Goal: Information Seeking & Learning: Learn about a topic

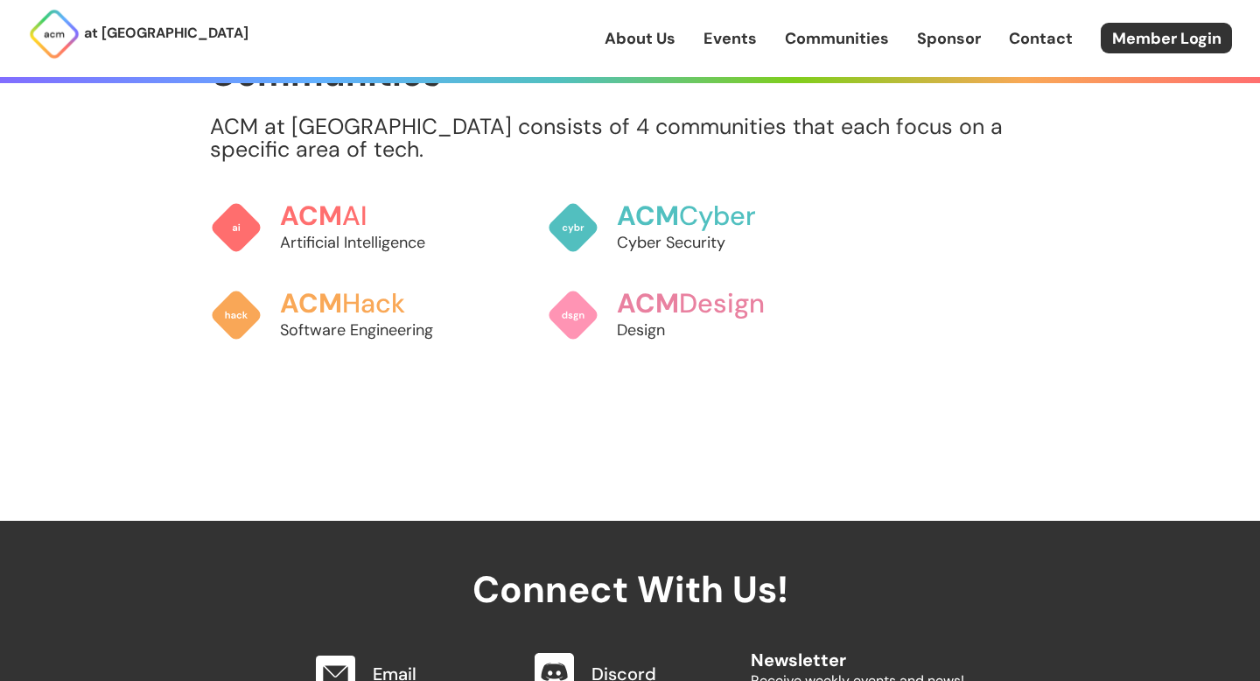
scroll to position [1517, 0]
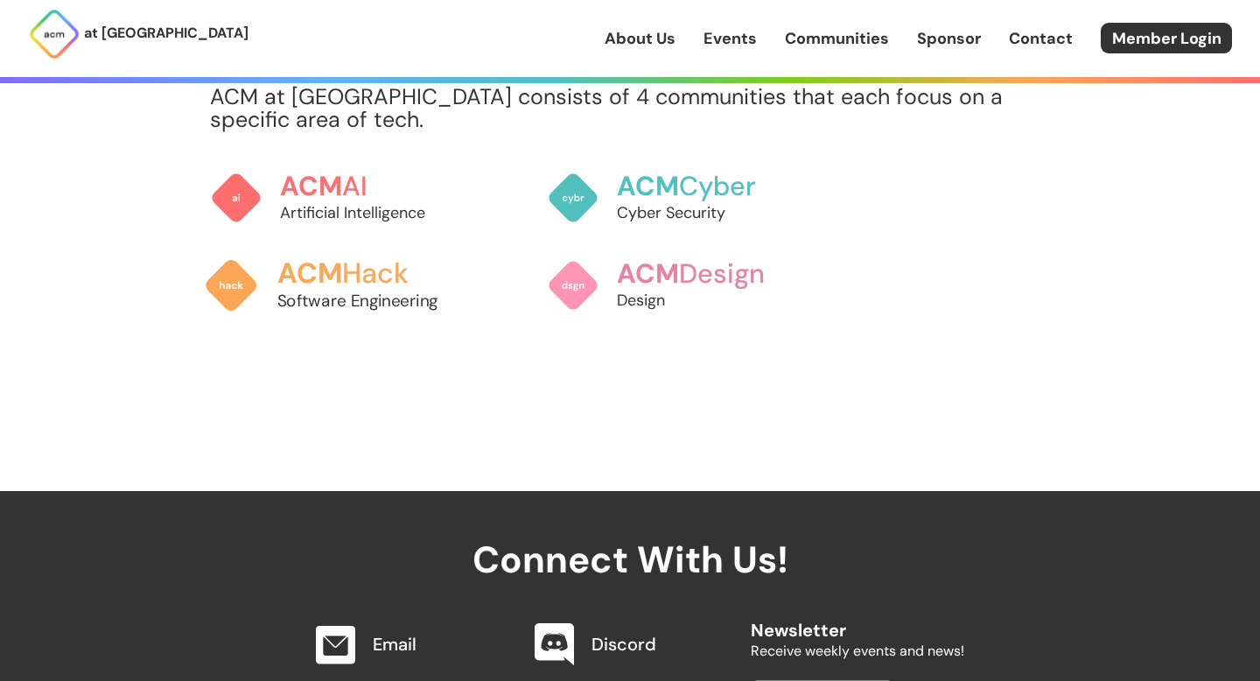
click at [387, 258] on h3 "ACM Hack" at bounding box center [373, 273] width 193 height 31
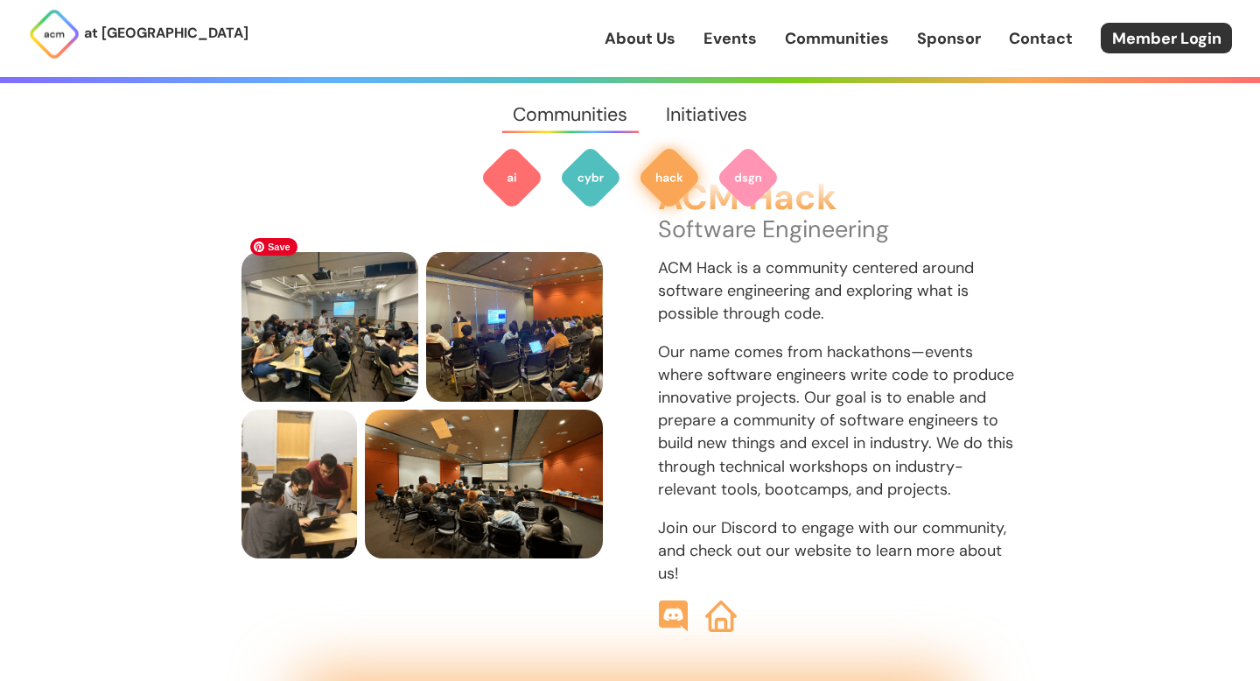
scroll to position [1837, 0]
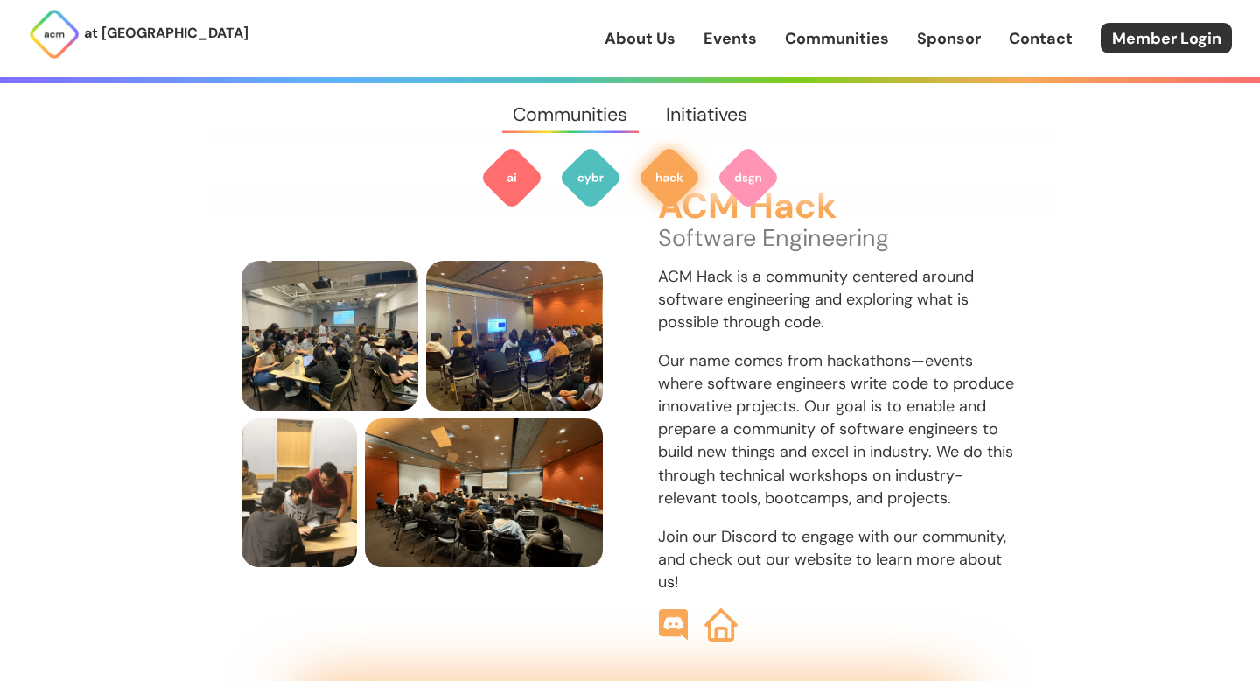
click at [725, 609] on img at bounding box center [720, 624] width 33 height 33
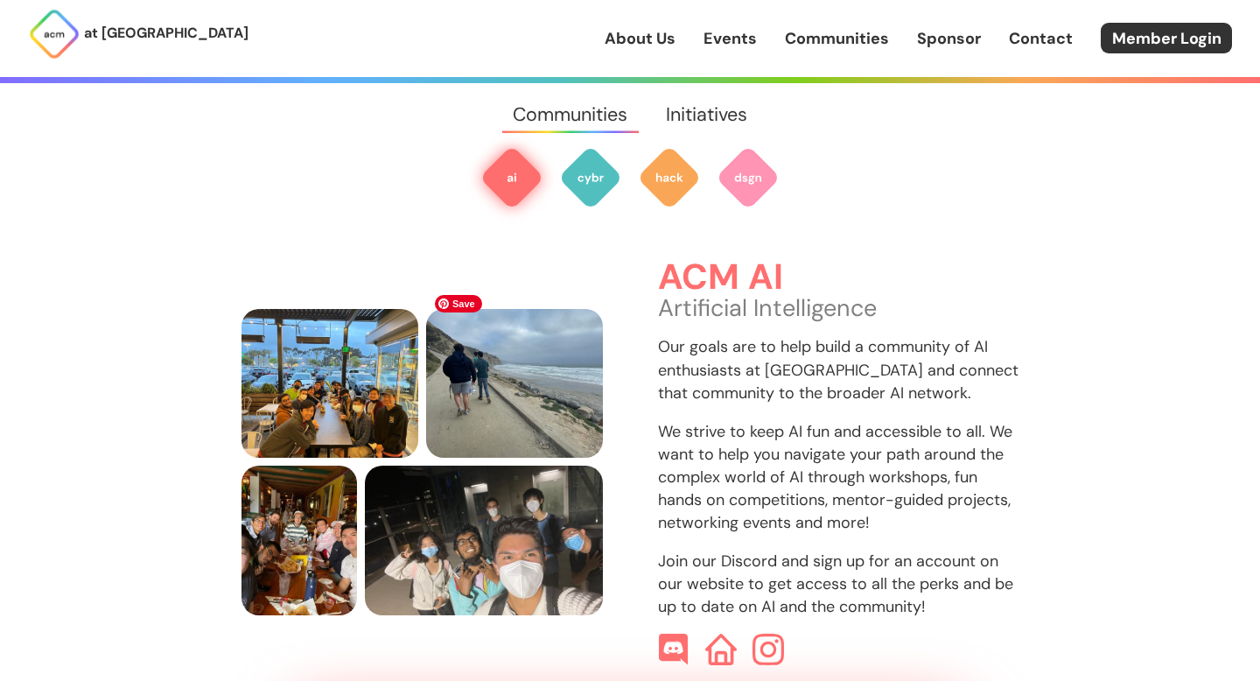
scroll to position [521, 0]
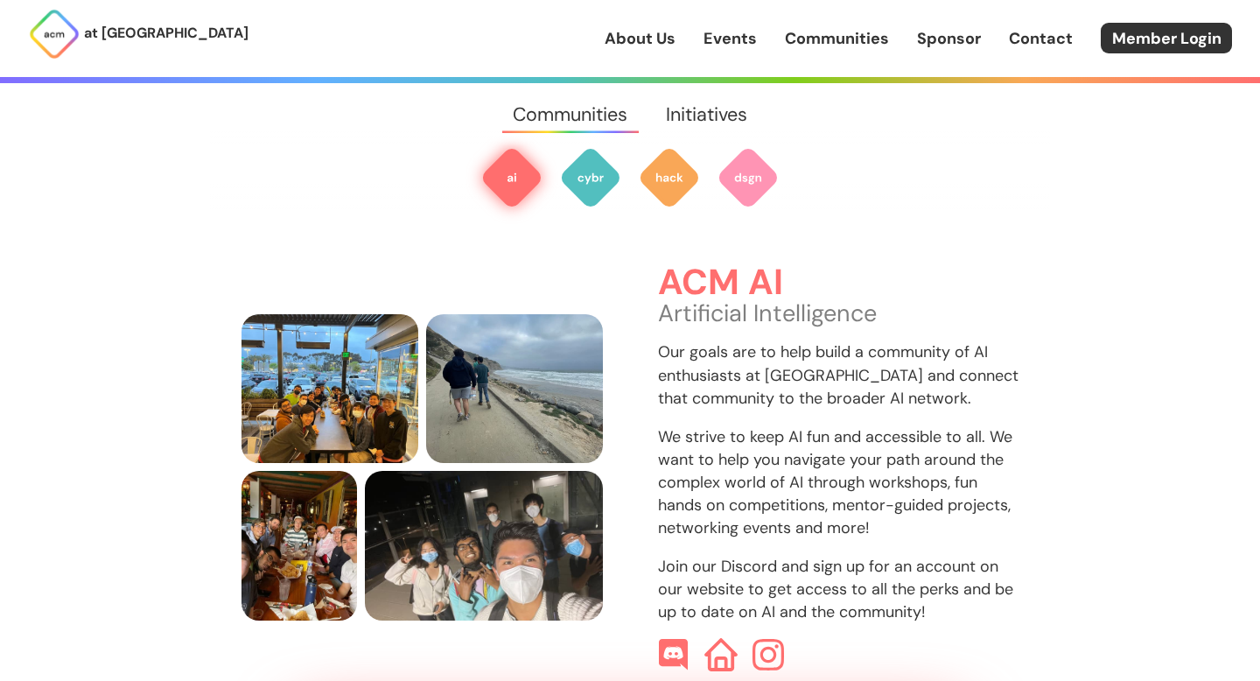
click at [716, 639] on img at bounding box center [720, 655] width 33 height 33
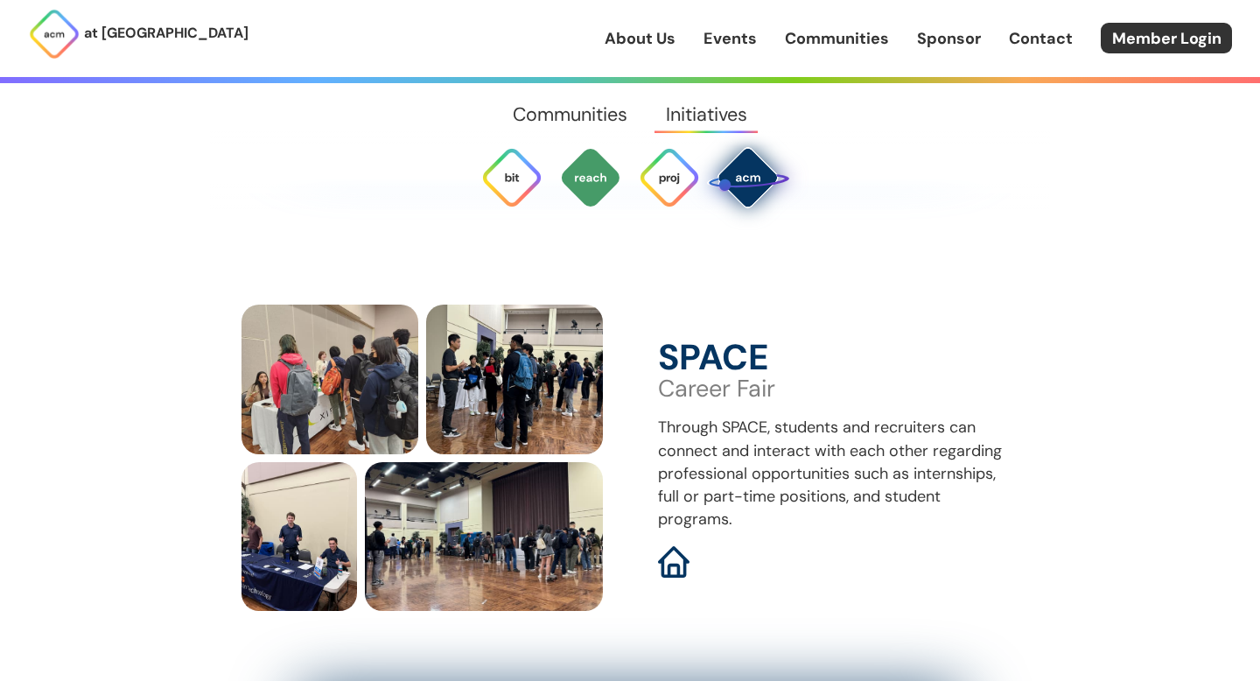
scroll to position [5101, 0]
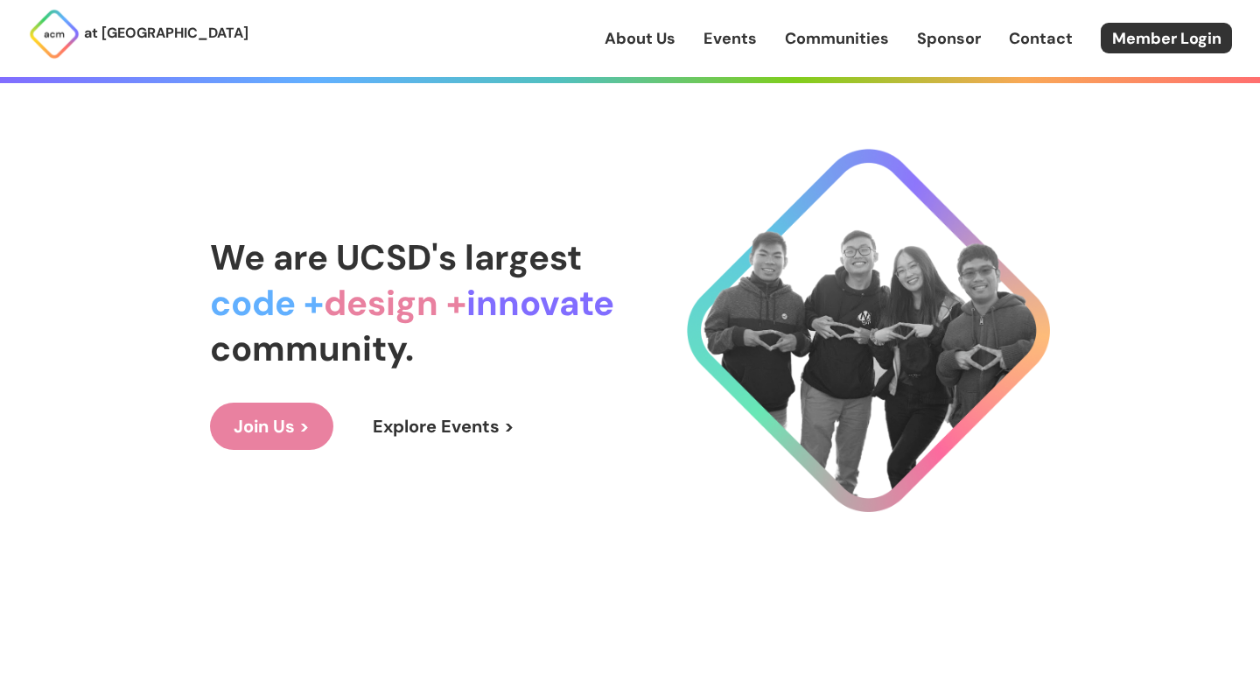
scroll to position [32, 0]
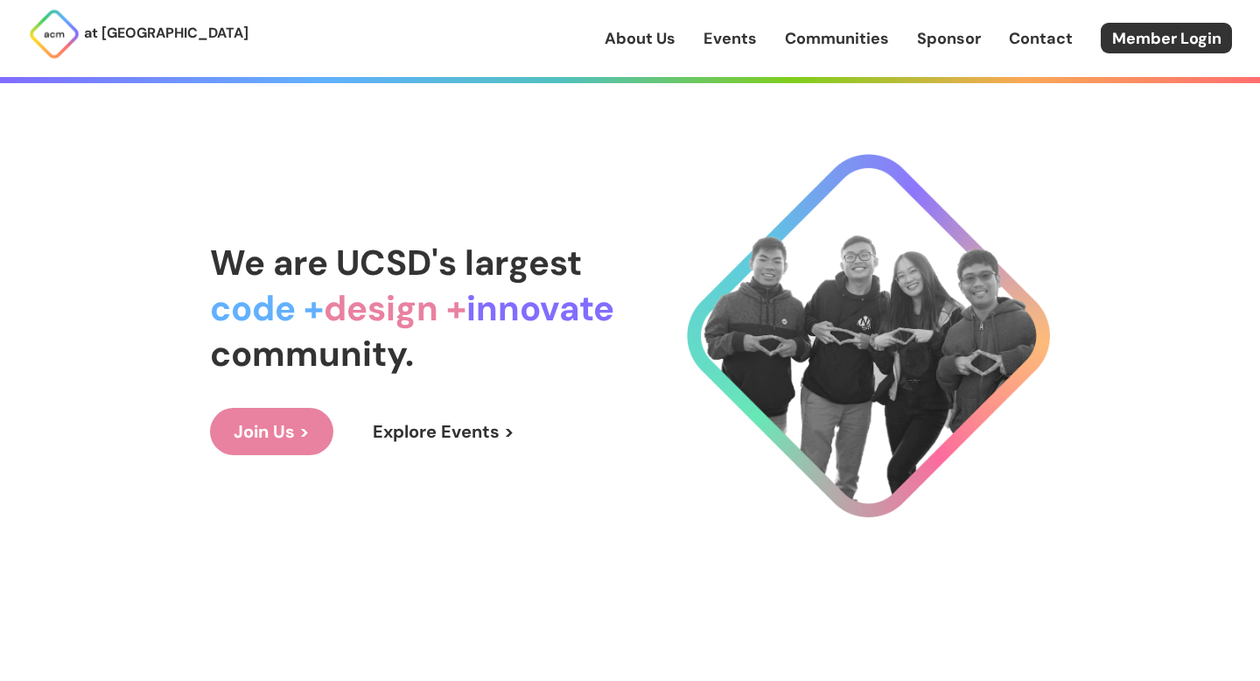
click at [264, 426] on link "Join Us >" at bounding box center [271, 431] width 123 height 47
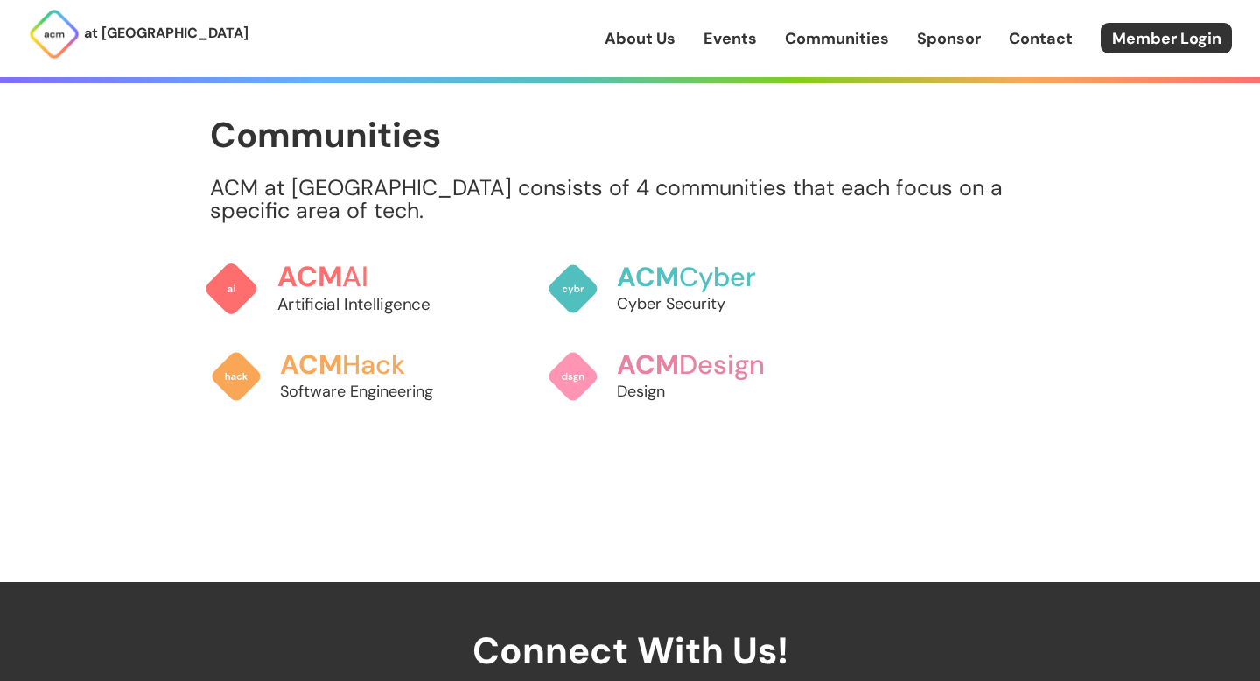
click at [322, 262] on span "ACM" at bounding box center [310, 276] width 66 height 36
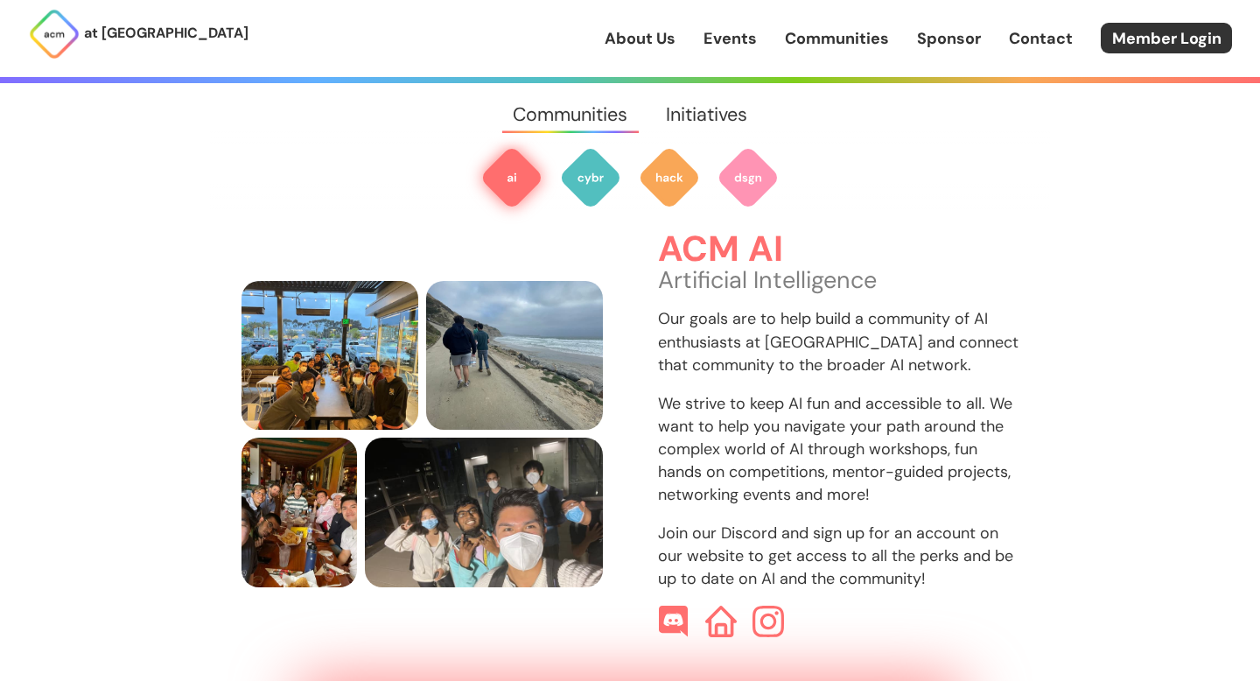
scroll to position [551, 0]
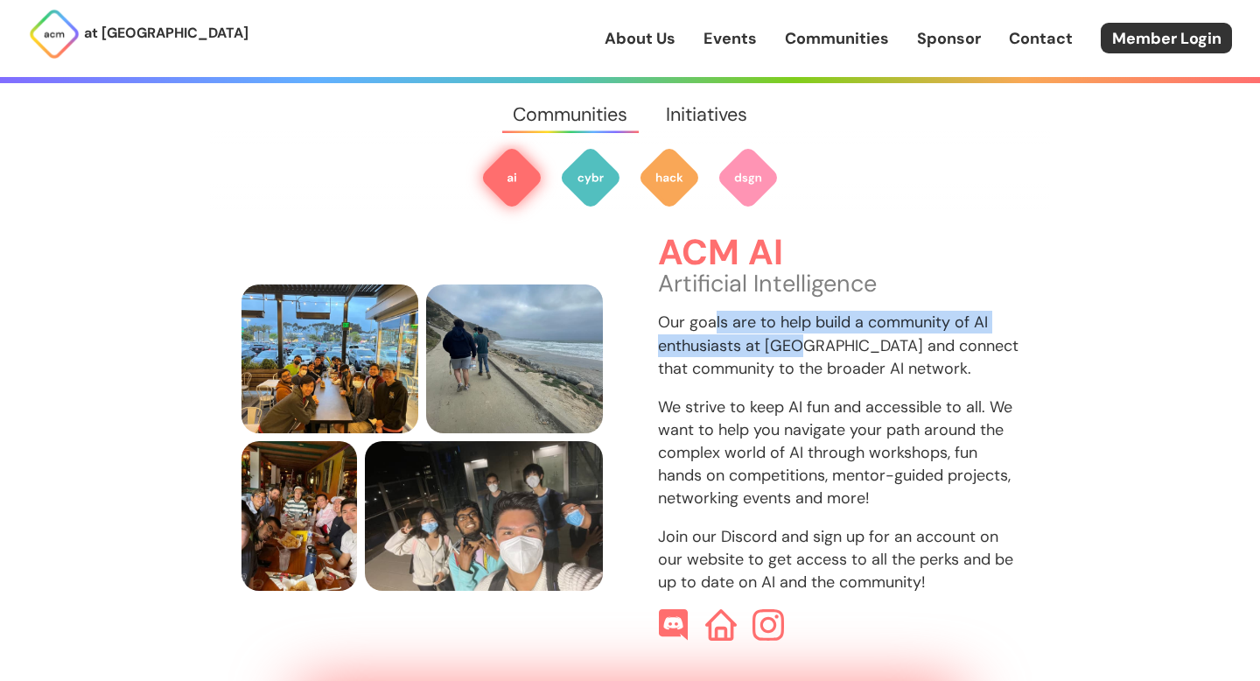
drag, startPoint x: 715, startPoint y: 297, endPoint x: 805, endPoint y: 323, distance: 93.6
click at [805, 323] on p "Our goals are to help build a community of AI enthusiasts at UCSD and connect t…" at bounding box center [838, 345] width 361 height 68
click at [805, 322] on p "Our goals are to help build a community of AI enthusiasts at UCSD and connect t…" at bounding box center [838, 345] width 361 height 68
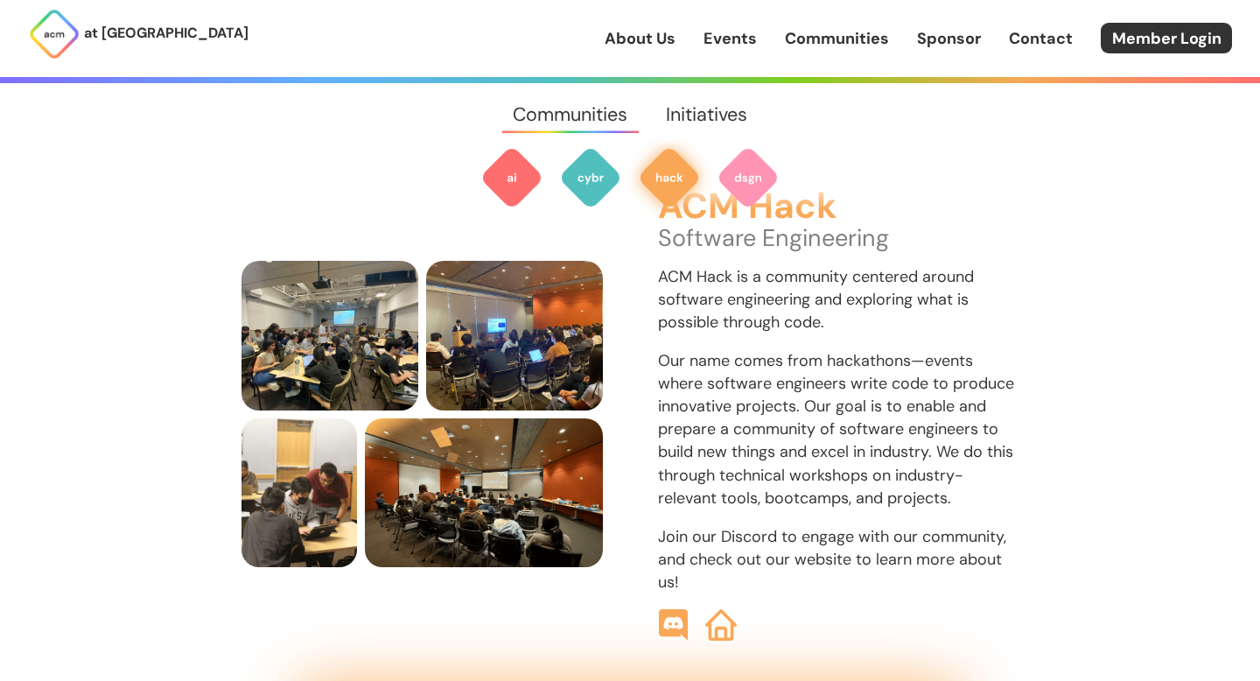
scroll to position [1833, 0]
